Goal: Information Seeking & Learning: Learn about a topic

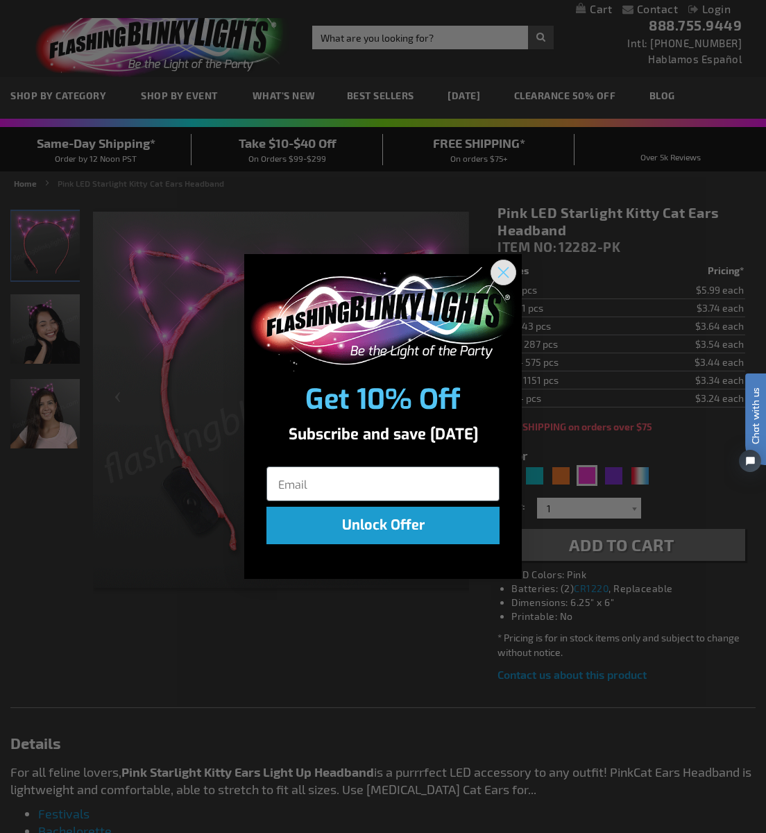
click at [501, 278] on circle "Close dialog" at bounding box center [503, 271] width 23 height 23
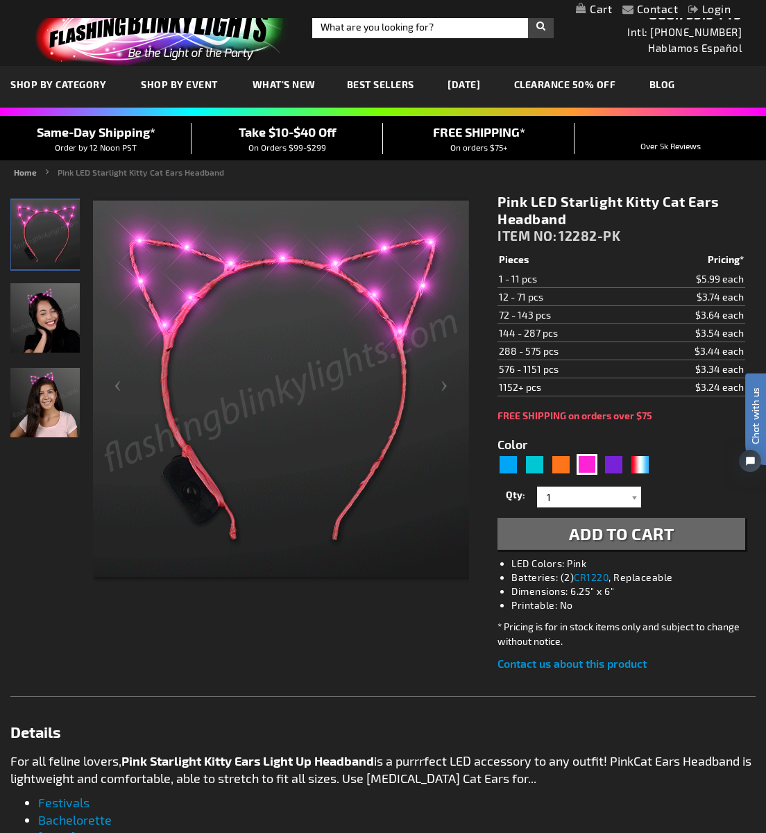
scroll to position [8, 0]
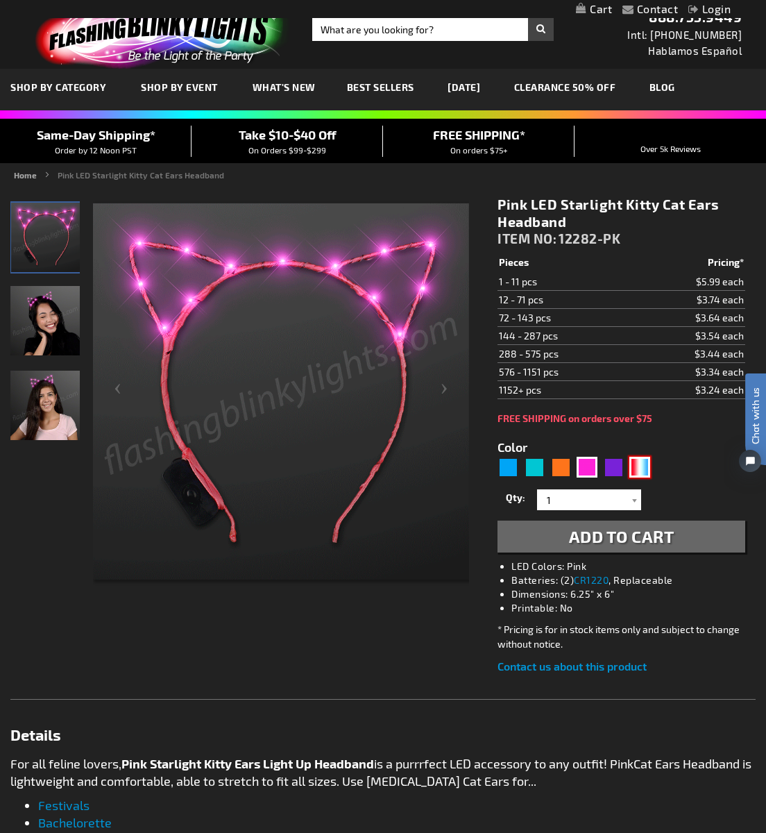
click at [648, 471] on div "RWB" at bounding box center [639, 467] width 21 height 21
type input "5643"
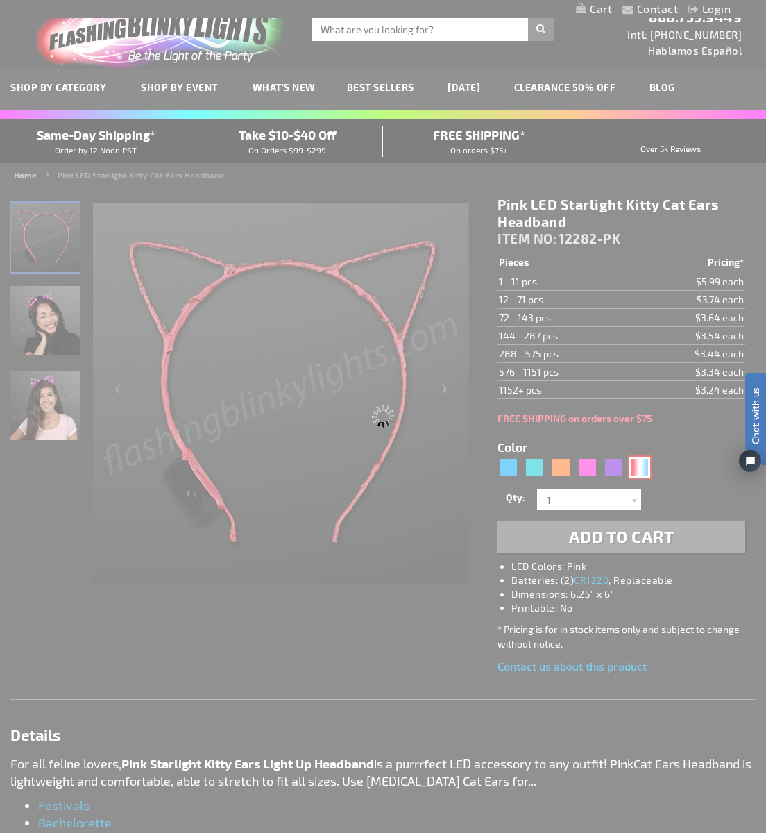
type input "12282-RWB"
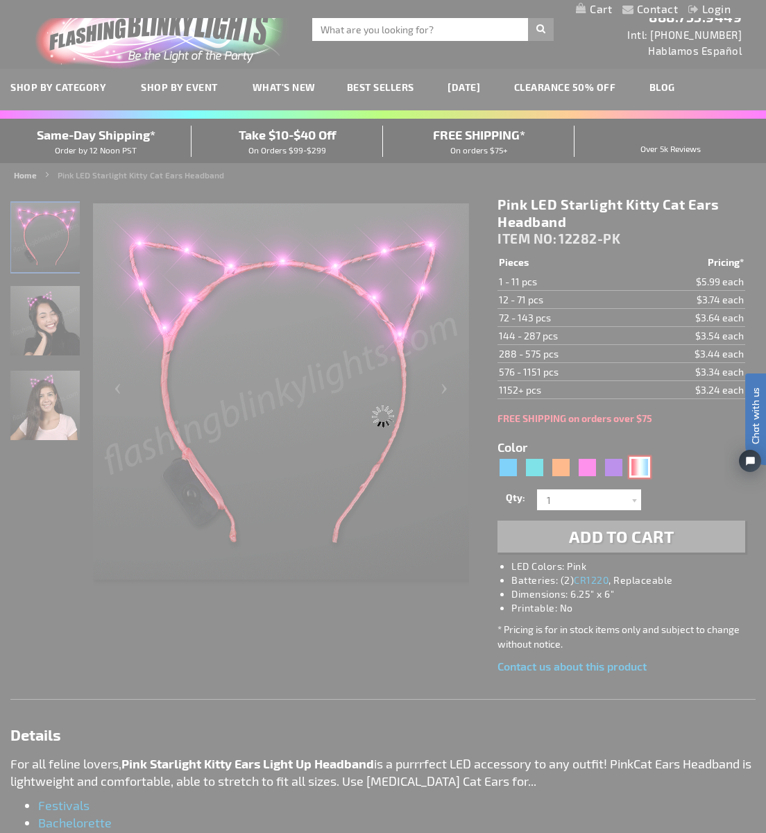
type input "Customize - Red White Blue Starlight Kitty Cat Ears Headband - ITEM NO: 12282-R…"
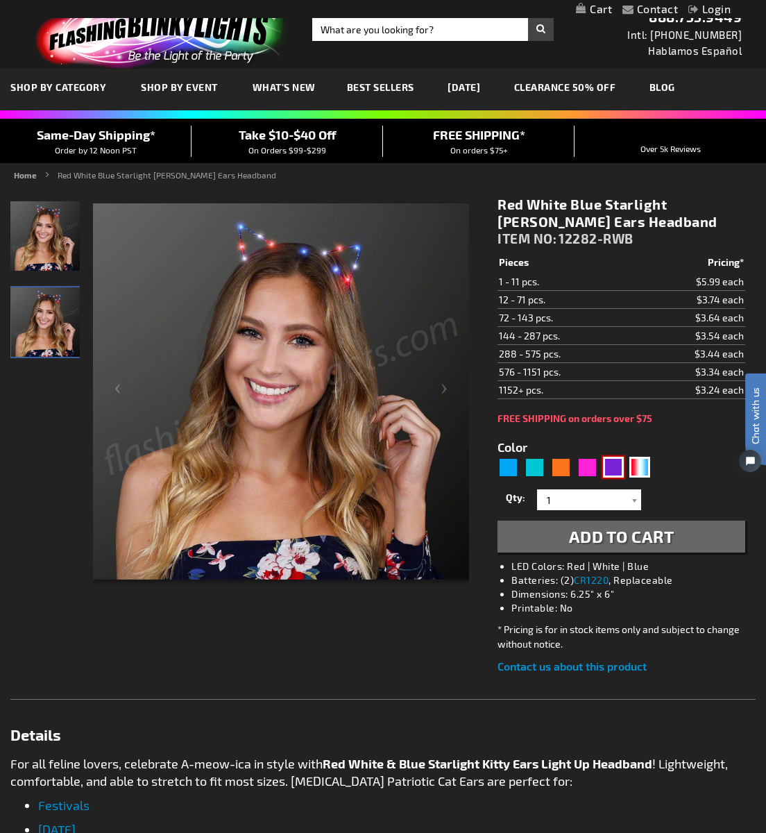
click at [618, 473] on div "Purple" at bounding box center [613, 467] width 21 height 21
type input "5640"
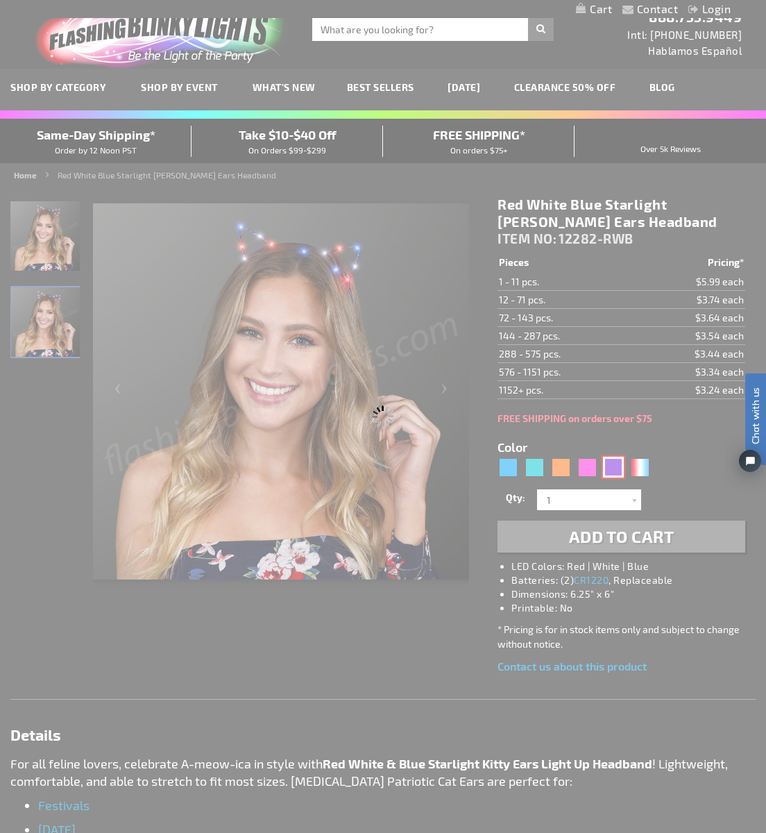
type input "12282-PR"
type input "Customize - Starlight Kitty Ears, LED Purple Cat Ear Headbands - ITEM NO: 12282…"
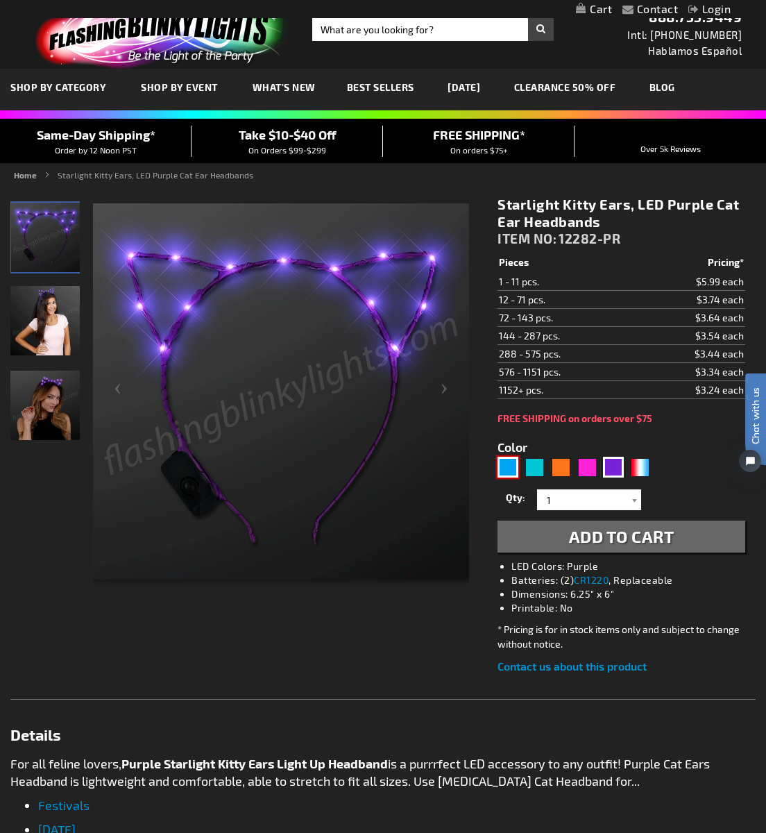
click at [511, 468] on div "Blue" at bounding box center [508, 467] width 21 height 21
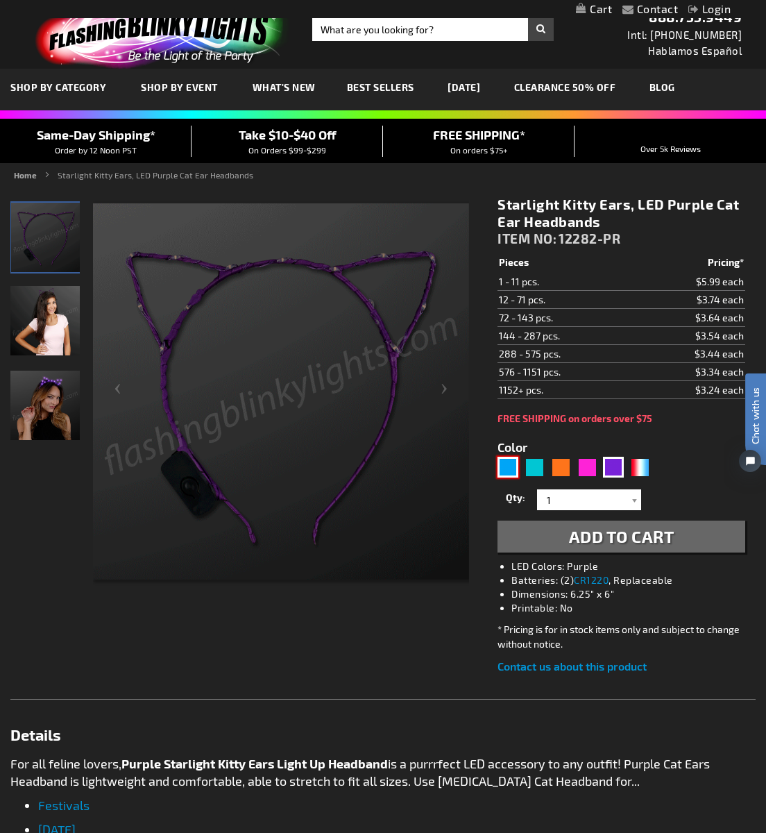
type input "5629"
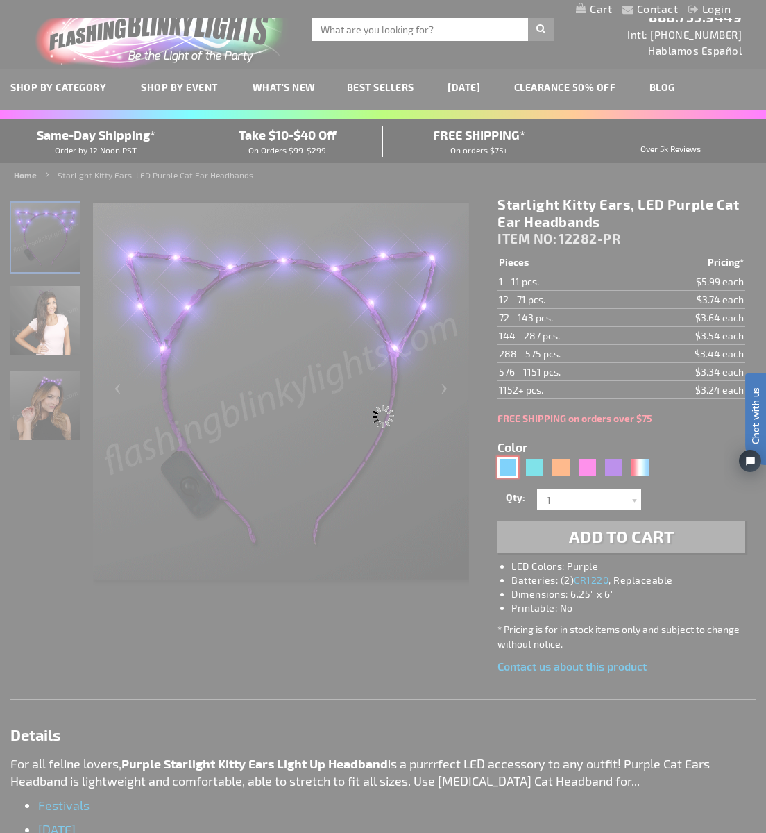
type input "12282-BL"
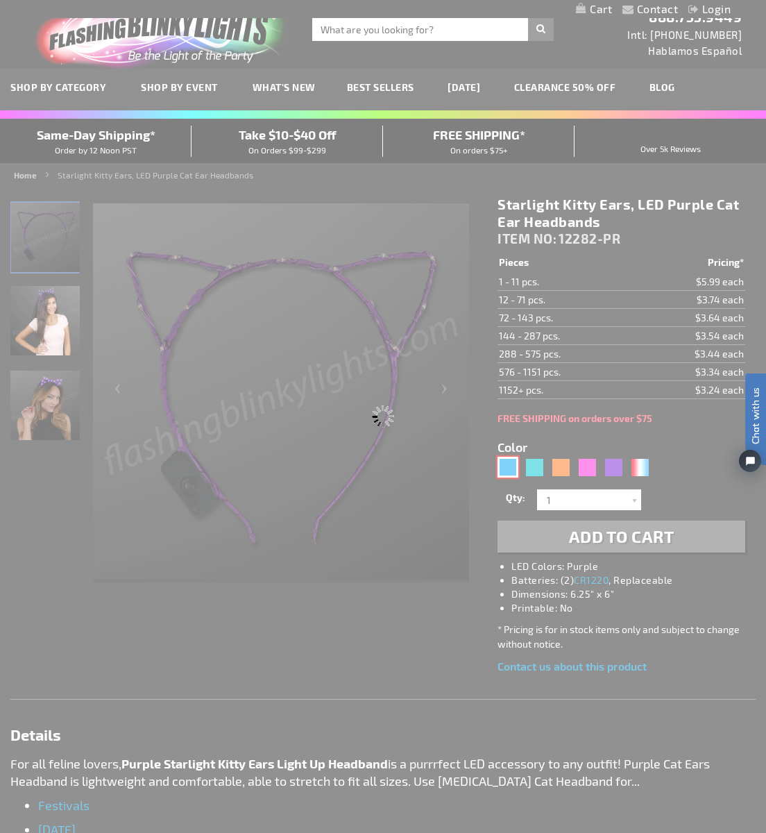
type input "Customize - Blue LED &quot;Starlight Kitty&quot; Ears Cat Headband - ITEM NO: 1…"
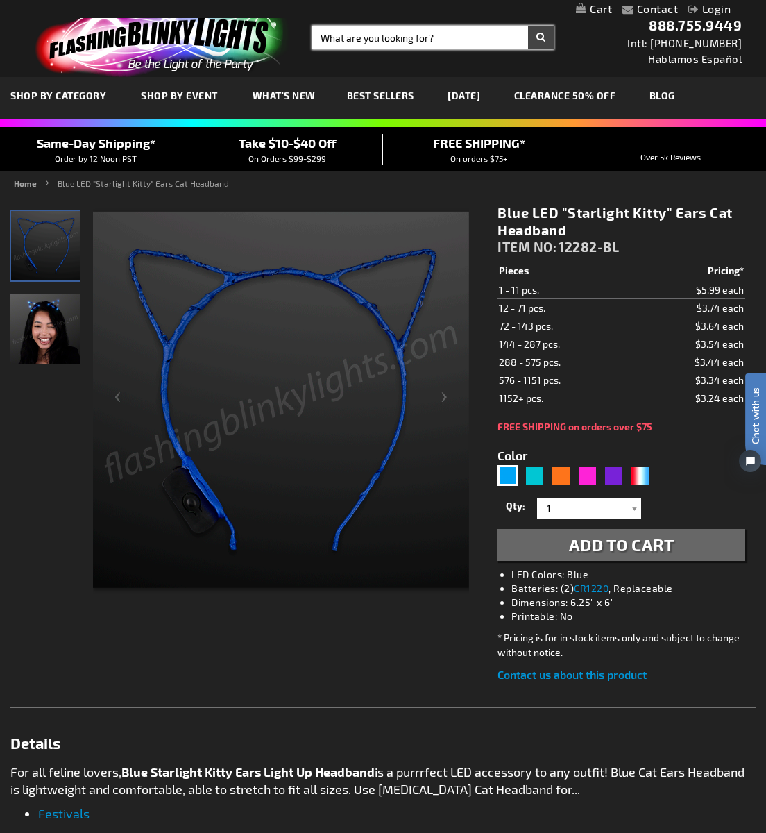
click at [409, 46] on input "Search" at bounding box center [433, 38] width 242 height 24
type input "cat ears"
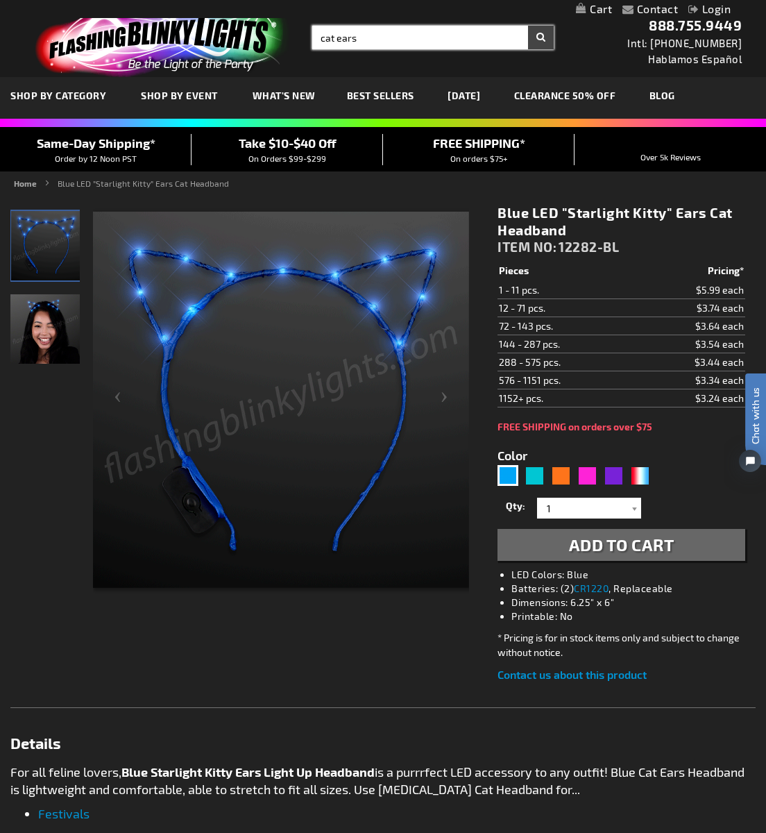
click at [528, 26] on button "Search" at bounding box center [541, 38] width 26 height 24
